Goal: Information Seeking & Learning: Learn about a topic

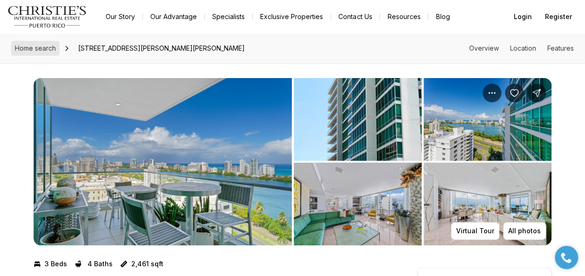
click at [35, 47] on span "Home search" at bounding box center [35, 48] width 41 height 8
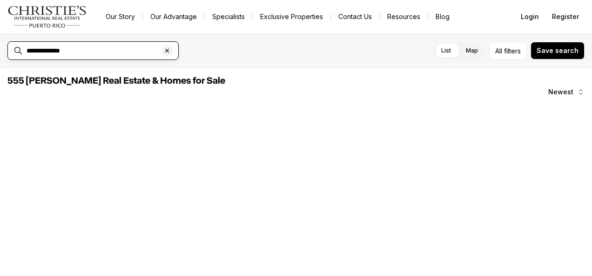
click at [143, 49] on input "**********" at bounding box center [101, 51] width 148 height 8
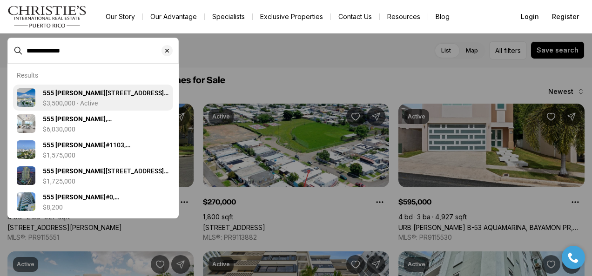
click at [81, 95] on b "555 [PERSON_NAME]" at bounding box center [74, 92] width 63 height 7
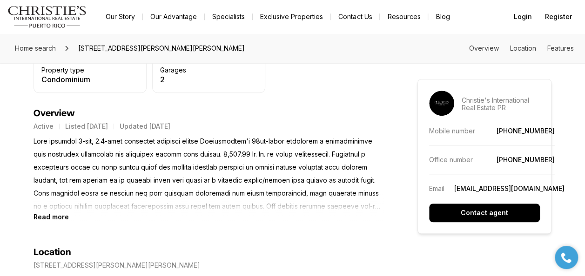
scroll to position [372, 0]
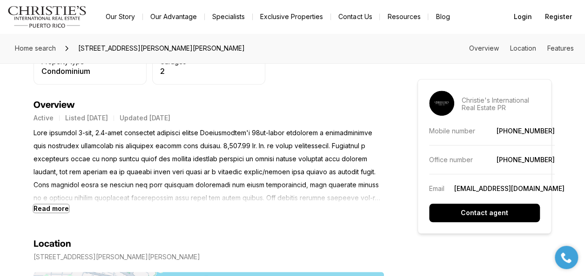
click at [43, 208] on b "Read more" at bounding box center [50, 209] width 35 height 8
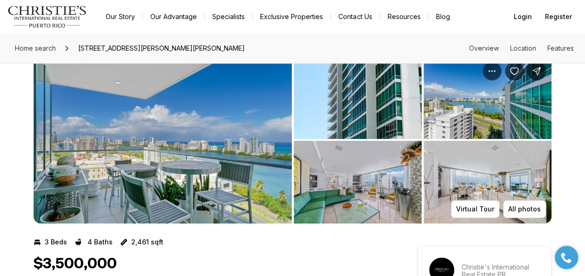
scroll to position [0, 0]
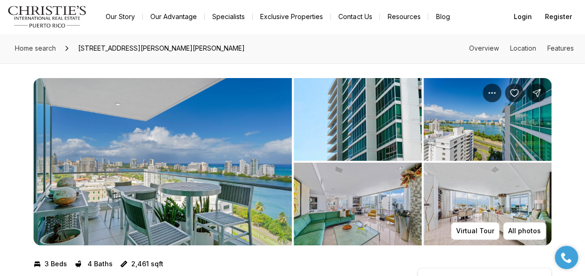
click at [142, 189] on img "View image gallery" at bounding box center [162, 161] width 258 height 167
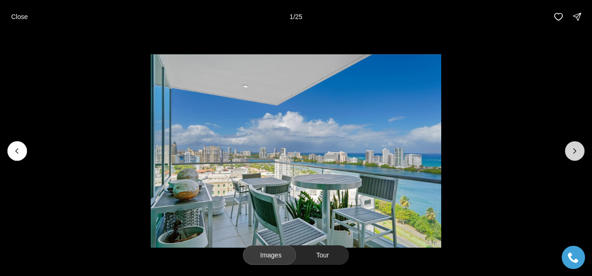
click at [574, 151] on icon "Next slide" at bounding box center [574, 151] width 9 height 9
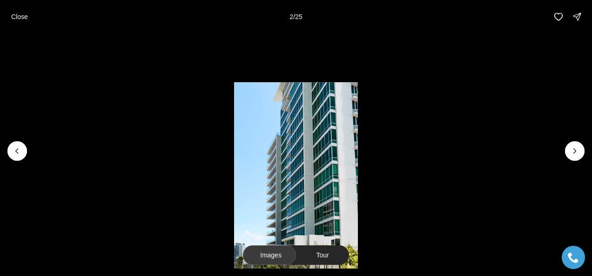
click at [318, 255] on button "Tour" at bounding box center [322, 256] width 53 height 20
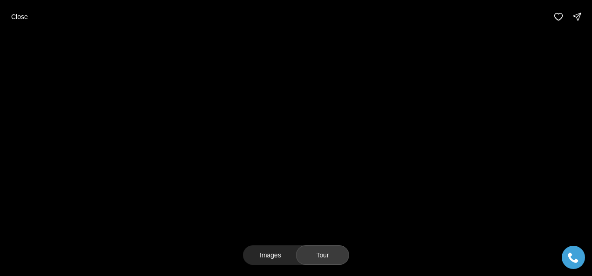
drag, startPoint x: 12, startPoint y: 20, endPoint x: 13, endPoint y: 27, distance: 7.2
click at [12, 22] on button "Close" at bounding box center [20, 16] width 28 height 19
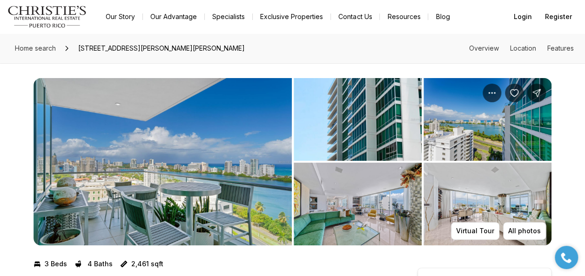
click at [101, 141] on img "View image gallery" at bounding box center [162, 161] width 258 height 167
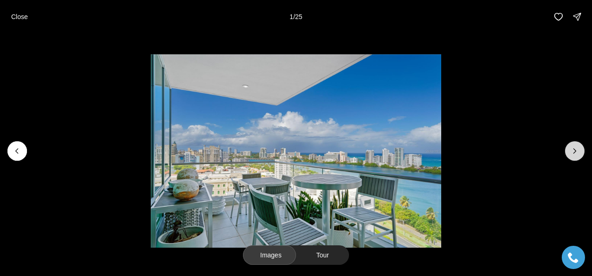
click at [572, 152] on icon "Next slide" at bounding box center [574, 151] width 9 height 9
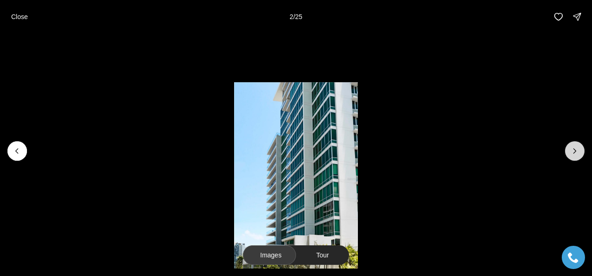
click at [572, 152] on icon "Next slide" at bounding box center [574, 151] width 9 height 9
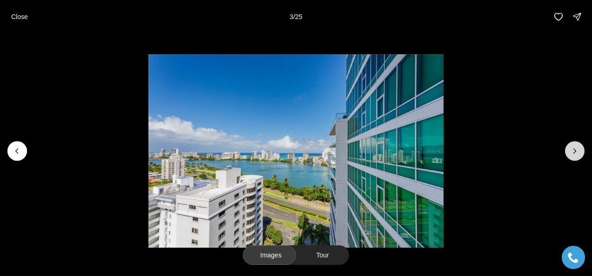
click at [572, 151] on icon "Next slide" at bounding box center [574, 151] width 9 height 9
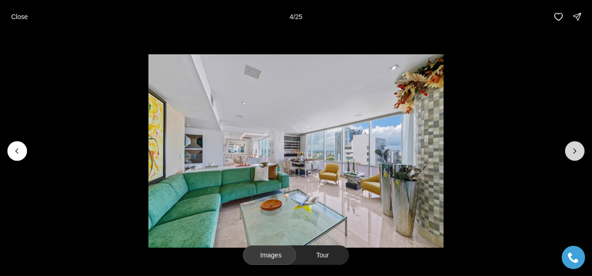
click at [572, 151] on icon "Next slide" at bounding box center [574, 151] width 9 height 9
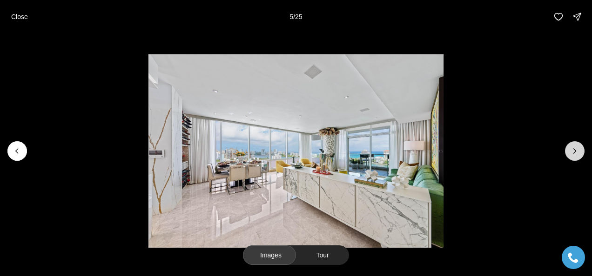
click at [572, 151] on icon "Next slide" at bounding box center [574, 151] width 9 height 9
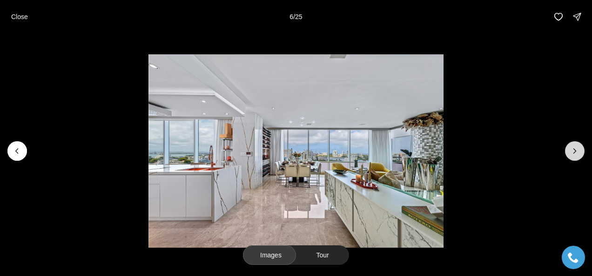
click at [572, 151] on icon "Next slide" at bounding box center [574, 151] width 9 height 9
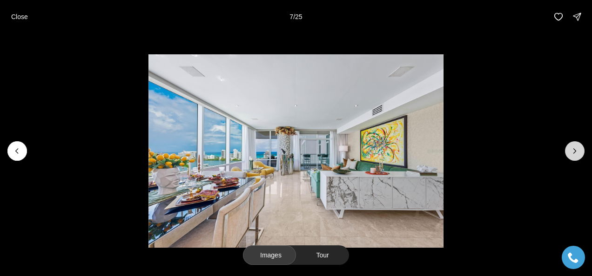
click at [572, 151] on icon "Next slide" at bounding box center [574, 151] width 9 height 9
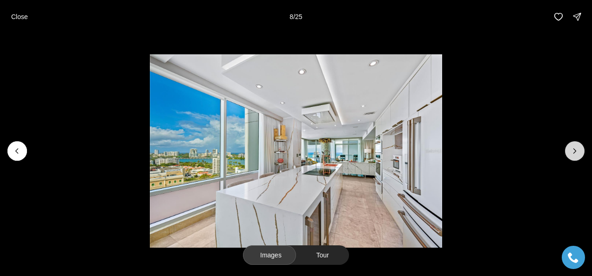
click at [572, 151] on icon "Next slide" at bounding box center [574, 151] width 9 height 9
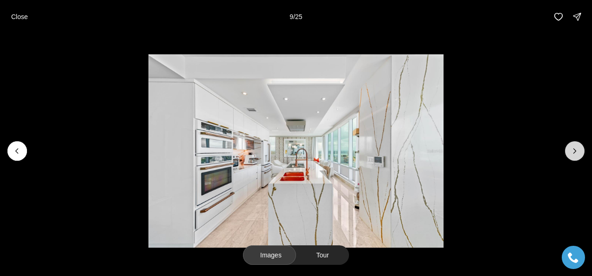
click at [572, 151] on icon "Next slide" at bounding box center [574, 151] width 9 height 9
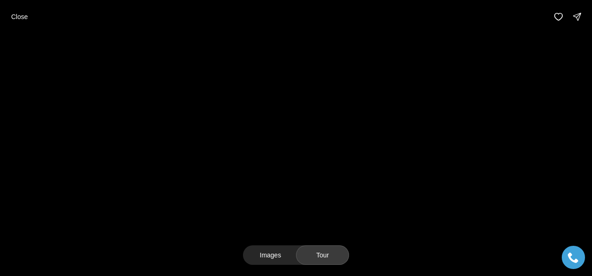
click at [322, 254] on button "Tour" at bounding box center [322, 256] width 53 height 20
click at [20, 18] on p "Close" at bounding box center [19, 16] width 17 height 7
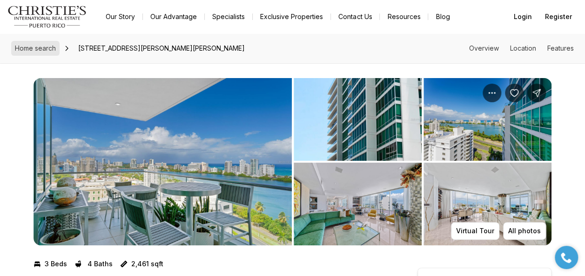
click at [39, 52] on link "Home search" at bounding box center [35, 48] width 48 height 15
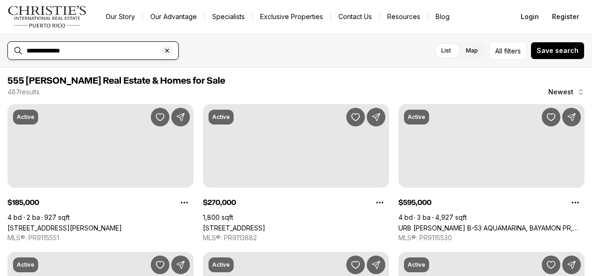
click at [122, 54] on input "**********" at bounding box center [101, 51] width 148 height 8
